Goal: Information Seeking & Learning: Learn about a topic

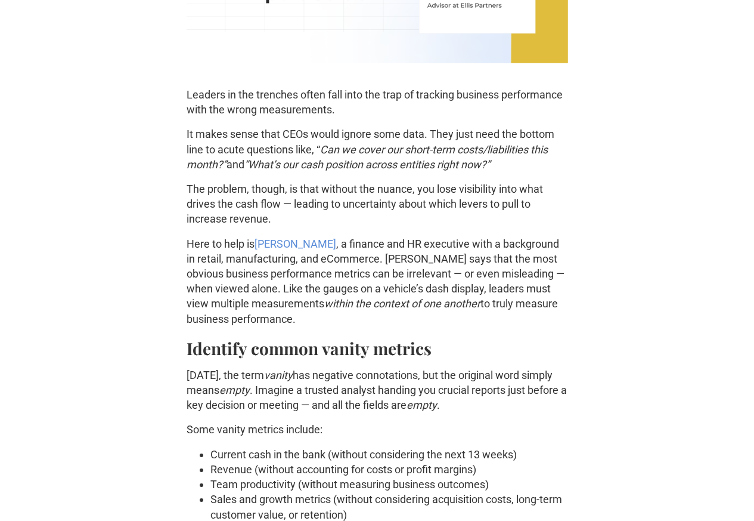
scroll to position [501, 0]
